Goal: Task Accomplishment & Management: Manage account settings

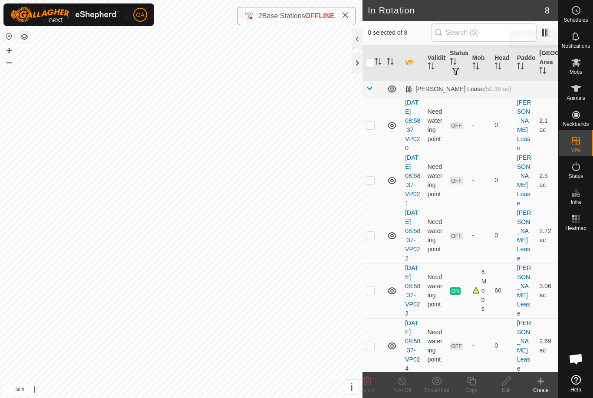
click at [580, 42] on es-notification-svg-icon at bounding box center [576, 36] width 16 height 14
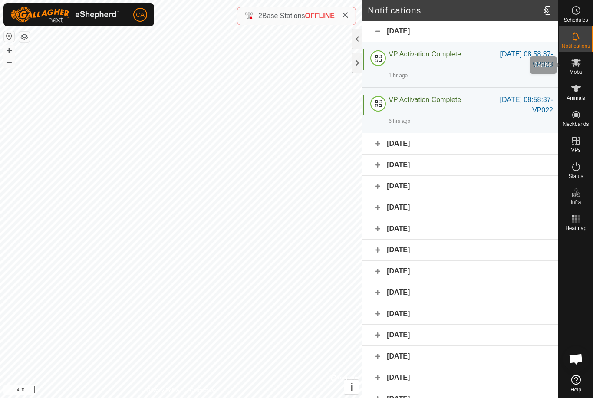
click at [581, 66] on es-mob-svg-icon at bounding box center [576, 63] width 16 height 14
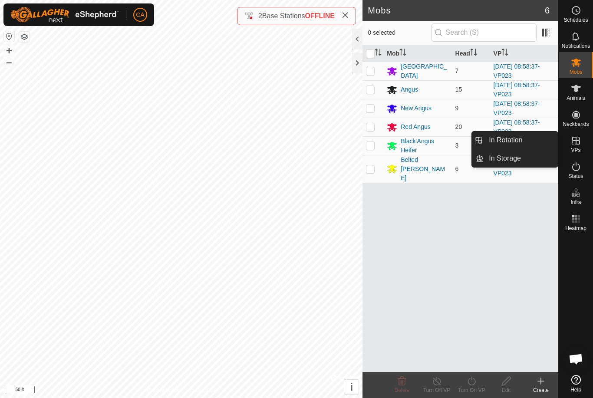
click at [524, 145] on link "In Rotation" at bounding box center [520, 139] width 74 height 17
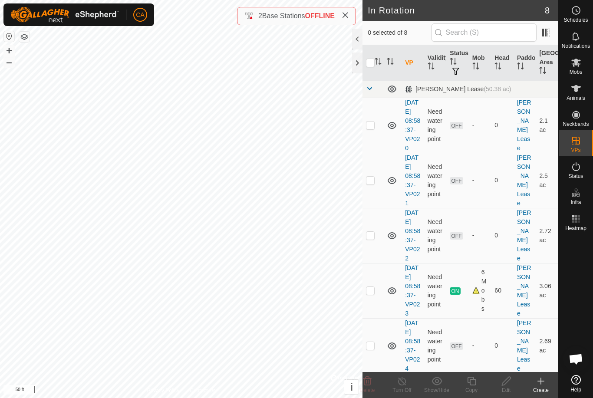
click at [375, 199] on td at bounding box center [372, 180] width 21 height 55
click at [373, 384] on delete-svg-icon at bounding box center [367, 381] width 35 height 10
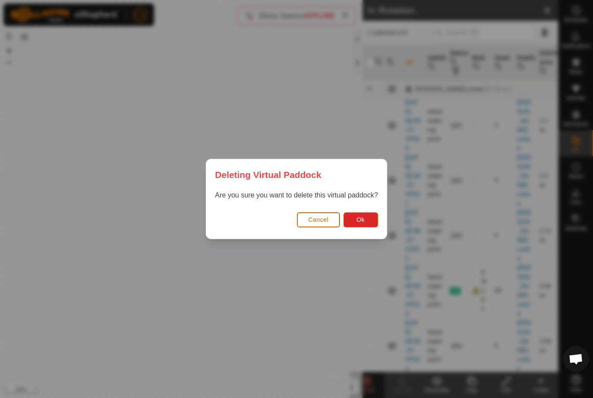
click at [365, 223] on button "Ok" at bounding box center [360, 219] width 35 height 15
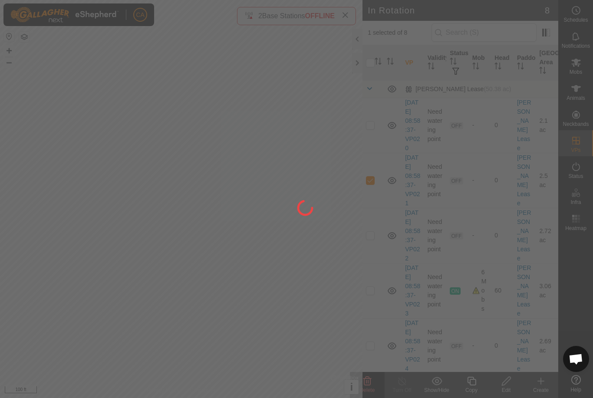
checkbox input "false"
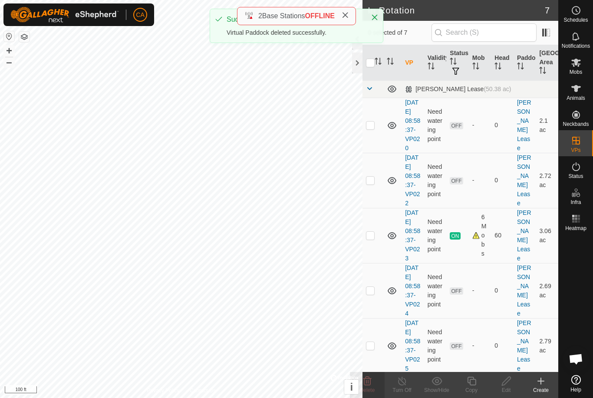
click at [374, 189] on td at bounding box center [372, 180] width 21 height 55
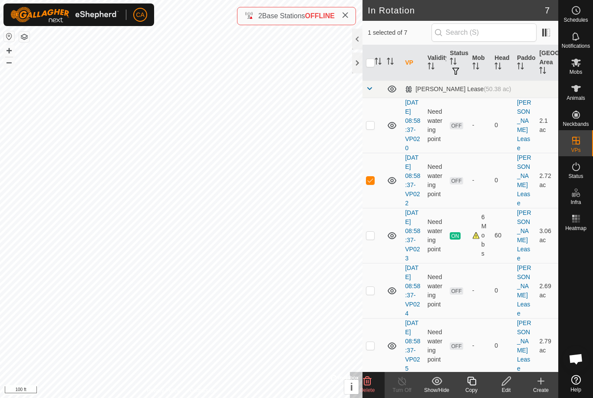
click at [364, 192] on td at bounding box center [372, 180] width 21 height 55
checkbox input "false"
click at [370, 128] on p-checkbox at bounding box center [370, 124] width 9 height 7
checkbox input "true"
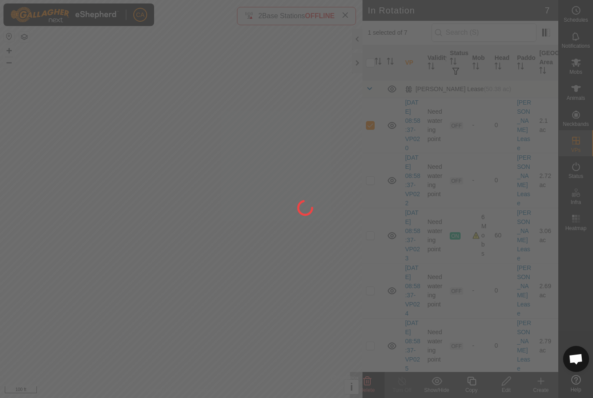
click at [372, 382] on div at bounding box center [296, 199] width 593 height 398
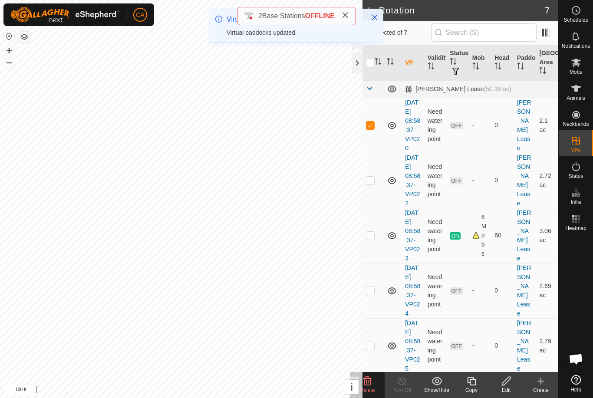
click at [370, 382] on icon at bounding box center [367, 381] width 8 height 9
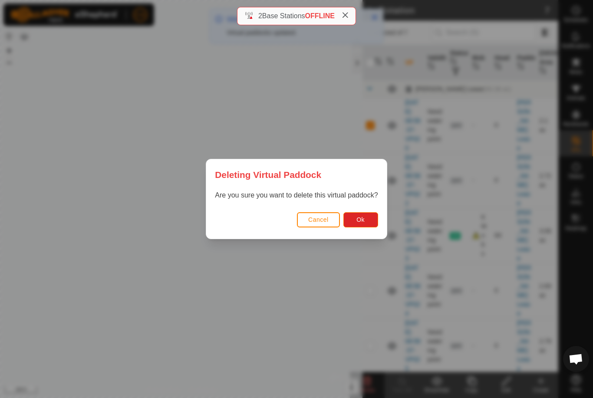
click at [365, 225] on button "Ok" at bounding box center [360, 219] width 35 height 15
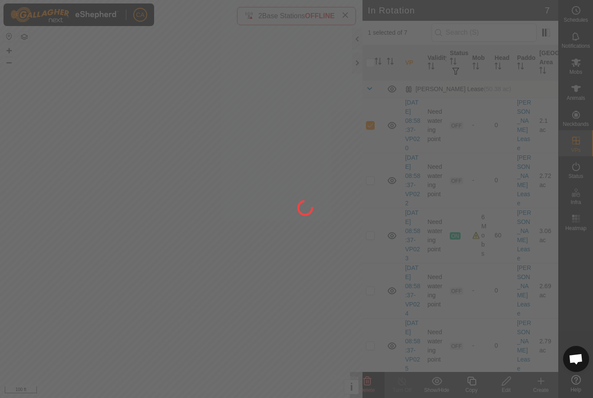
checkbox input "false"
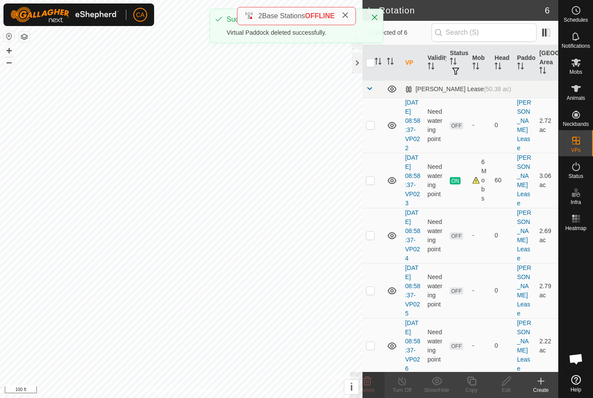
click at [374, 133] on td at bounding box center [372, 125] width 21 height 55
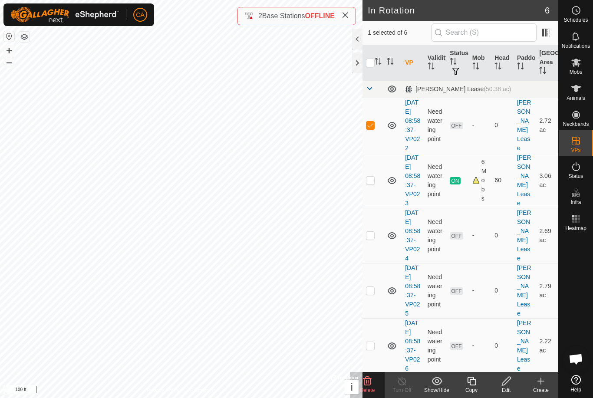
click at [370, 125] on p-checkbox at bounding box center [370, 124] width 9 height 7
checkbox input "false"
click at [378, 256] on td at bounding box center [372, 235] width 21 height 55
checkbox input "true"
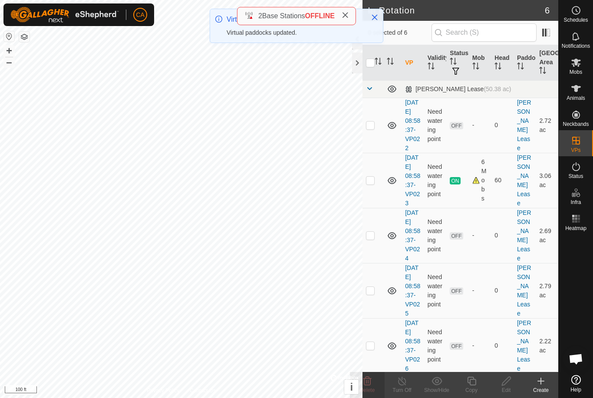
click at [374, 294] on p-checkbox at bounding box center [370, 290] width 9 height 7
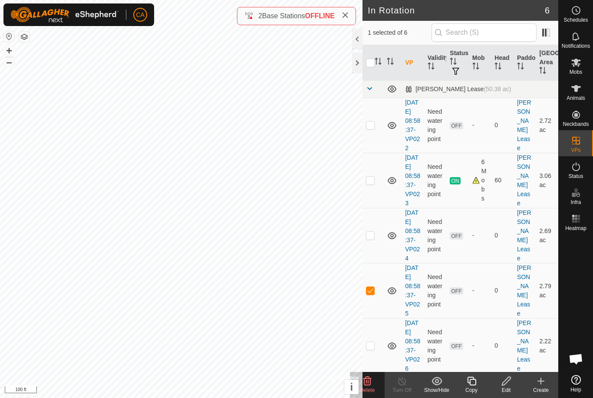
click at [378, 318] on td at bounding box center [372, 290] width 21 height 55
checkbox input "false"
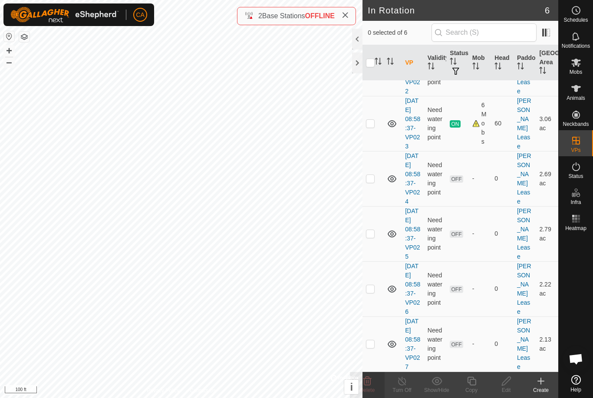
scroll to position [111, 0]
click at [378, 282] on td at bounding box center [372, 288] width 21 height 55
click at [376, 275] on td at bounding box center [372, 288] width 21 height 55
checkbox input "false"
click at [376, 343] on td at bounding box center [372, 343] width 21 height 55
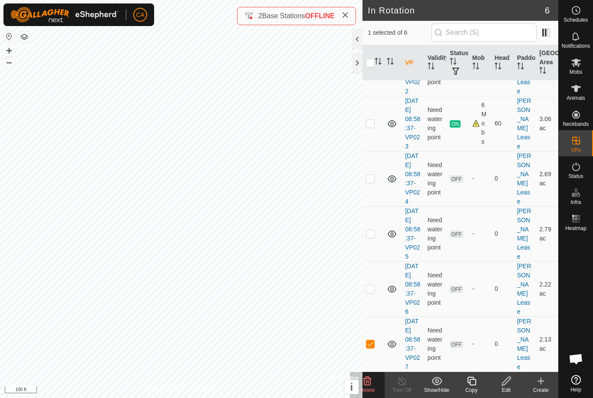
click at [376, 342] on td at bounding box center [372, 343] width 21 height 55
checkbox input "false"
